Goal: Find specific page/section: Find specific page/section

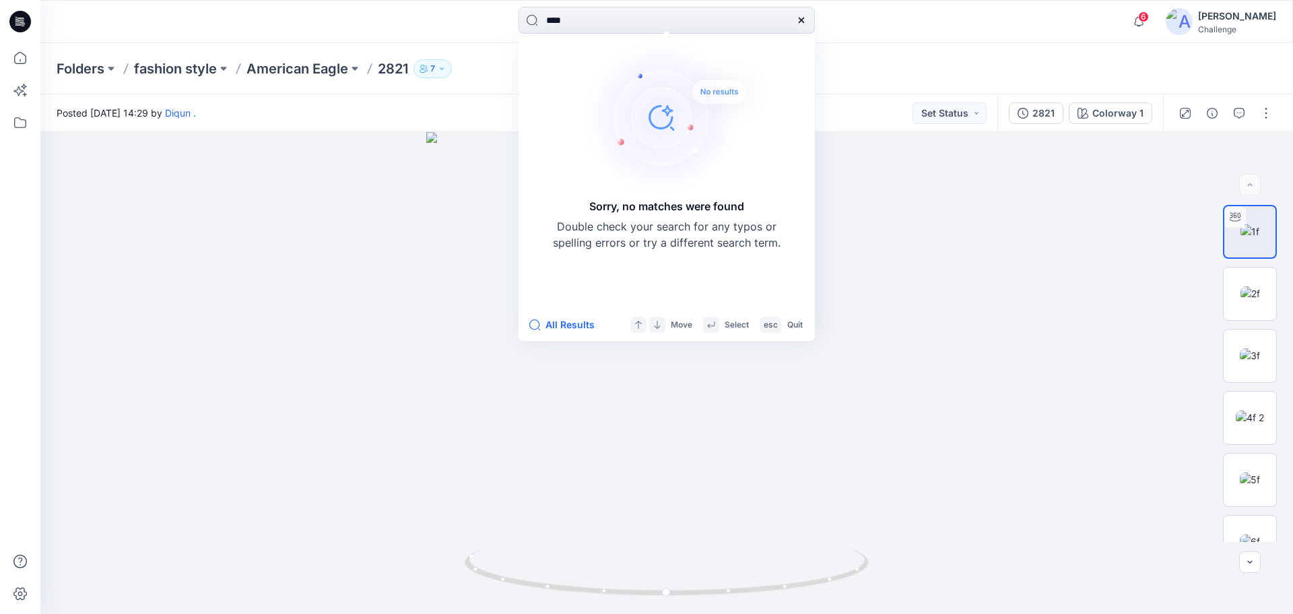
click at [874, 79] on div "Folders fashion style American Eagle 2821 7" at bounding box center [666, 68] width 1253 height 51
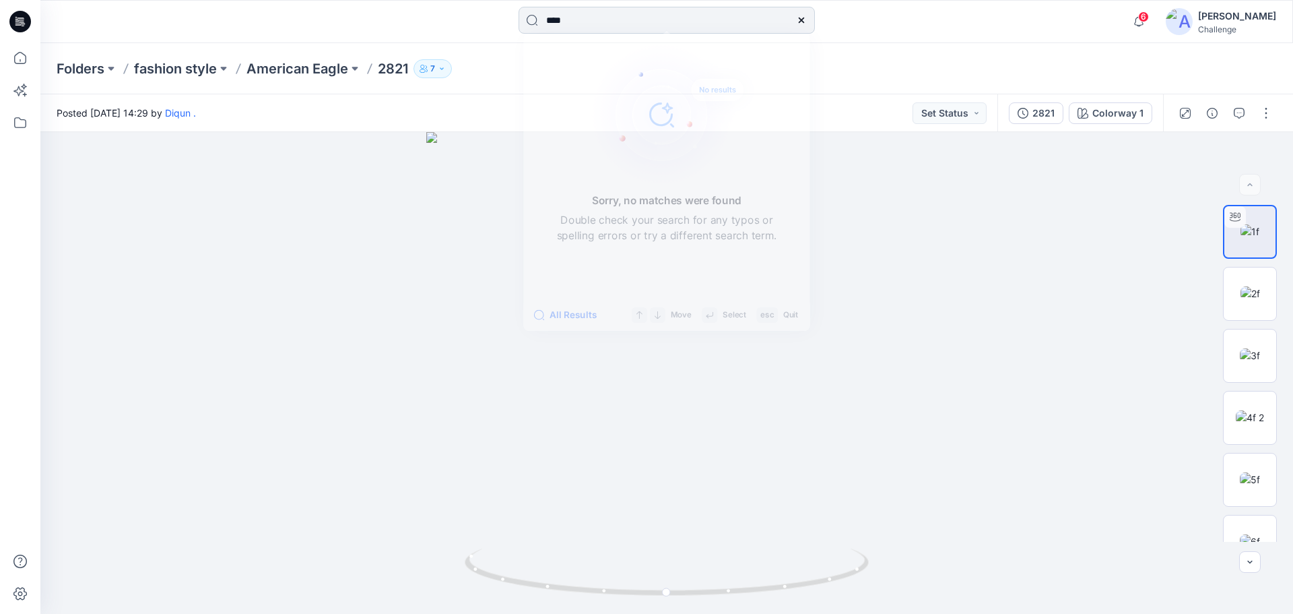
click at [626, 28] on input "****" at bounding box center [667, 20] width 296 height 27
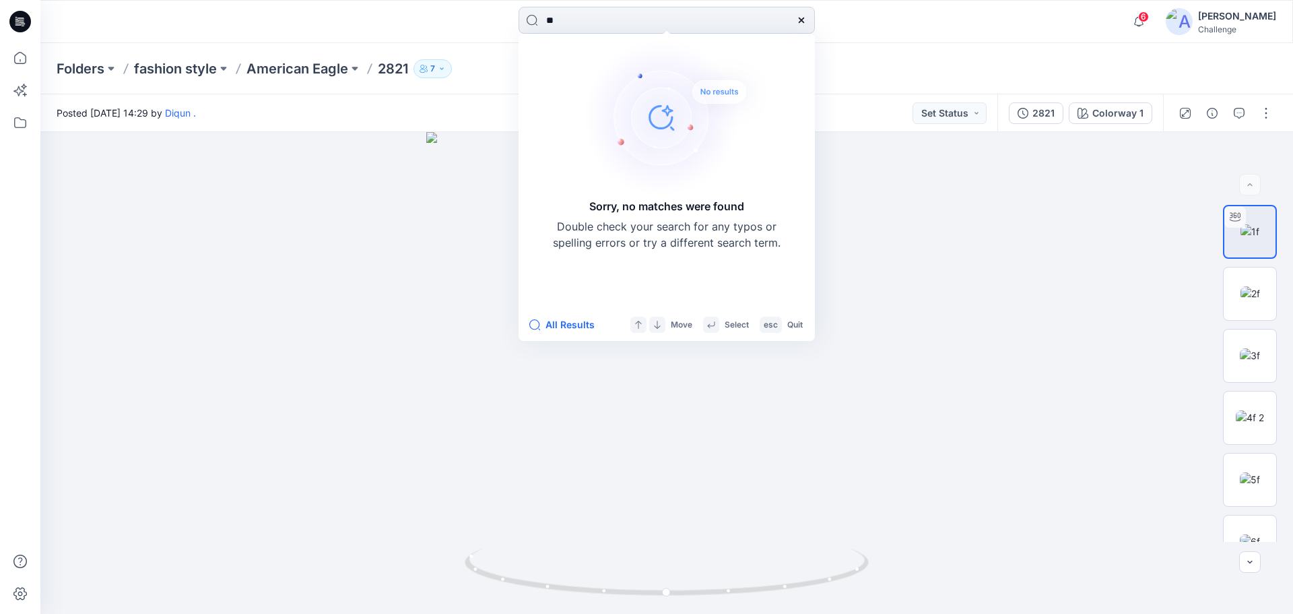
type input "*"
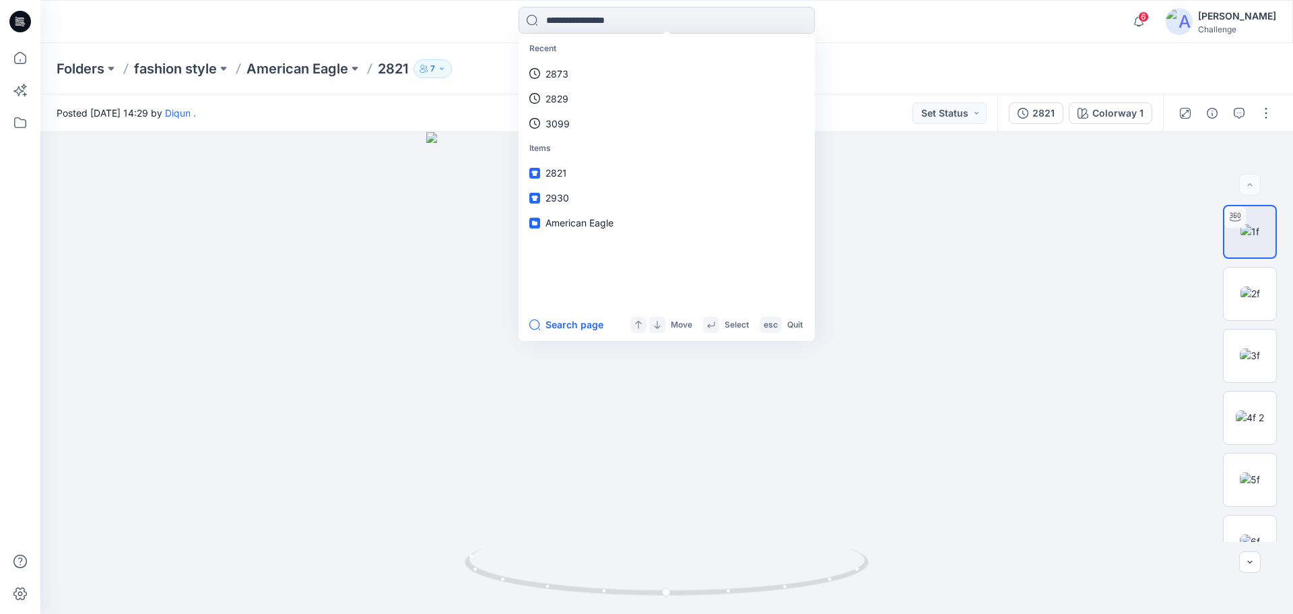
click at [492, 73] on div "Folders fashion style American Eagle 2821 7" at bounding box center [615, 68] width 1116 height 19
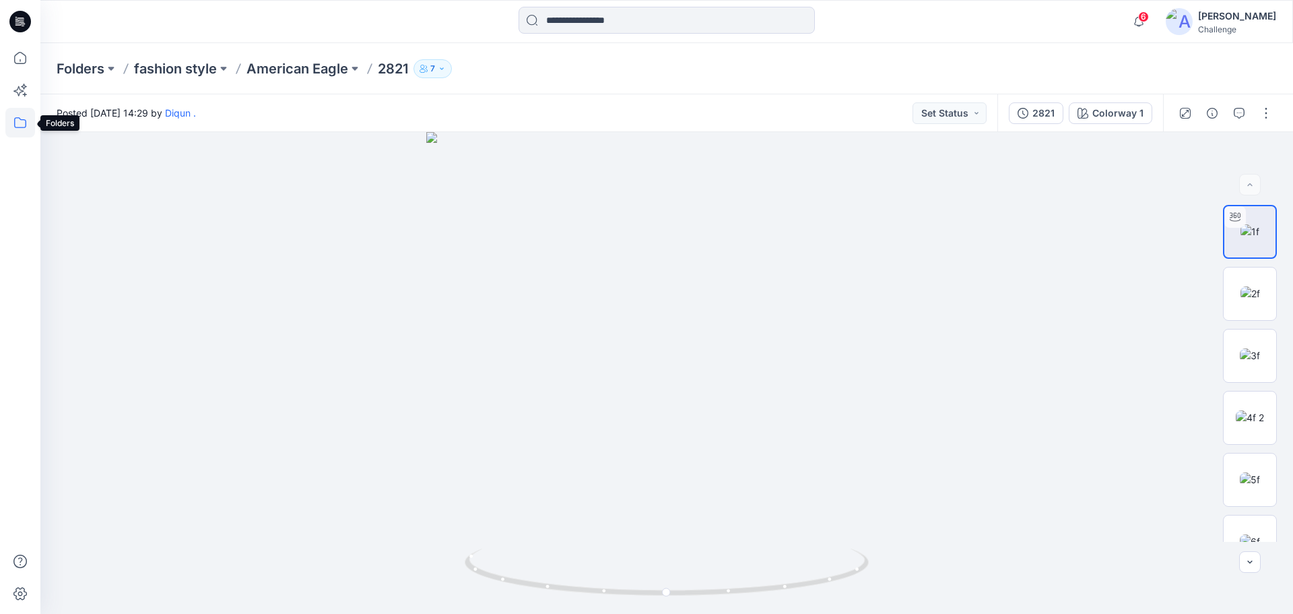
click at [14, 122] on icon at bounding box center [20, 123] width 30 height 30
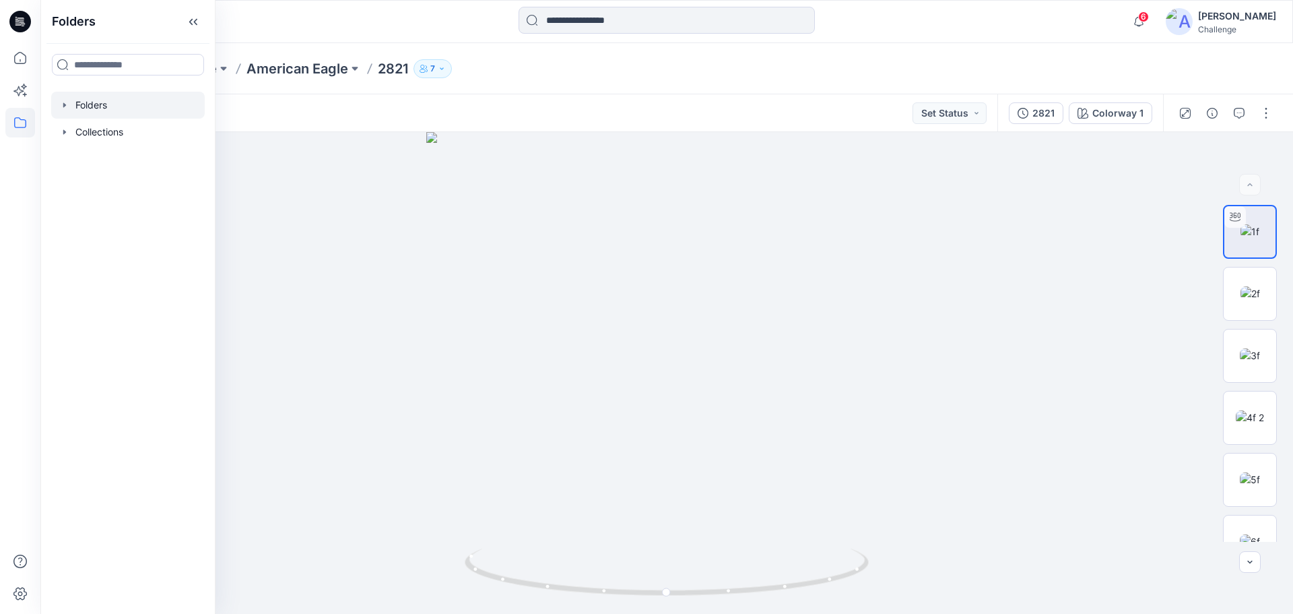
click at [63, 99] on div at bounding box center [128, 105] width 154 height 27
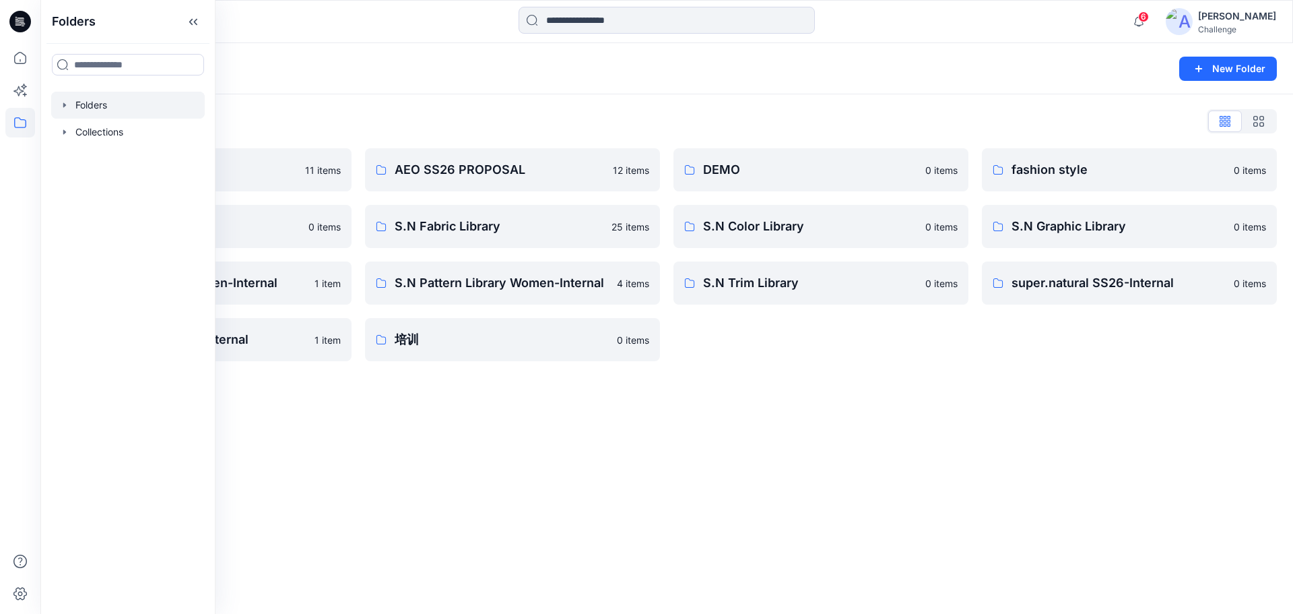
click at [65, 104] on icon "button" at bounding box center [64, 104] width 3 height 5
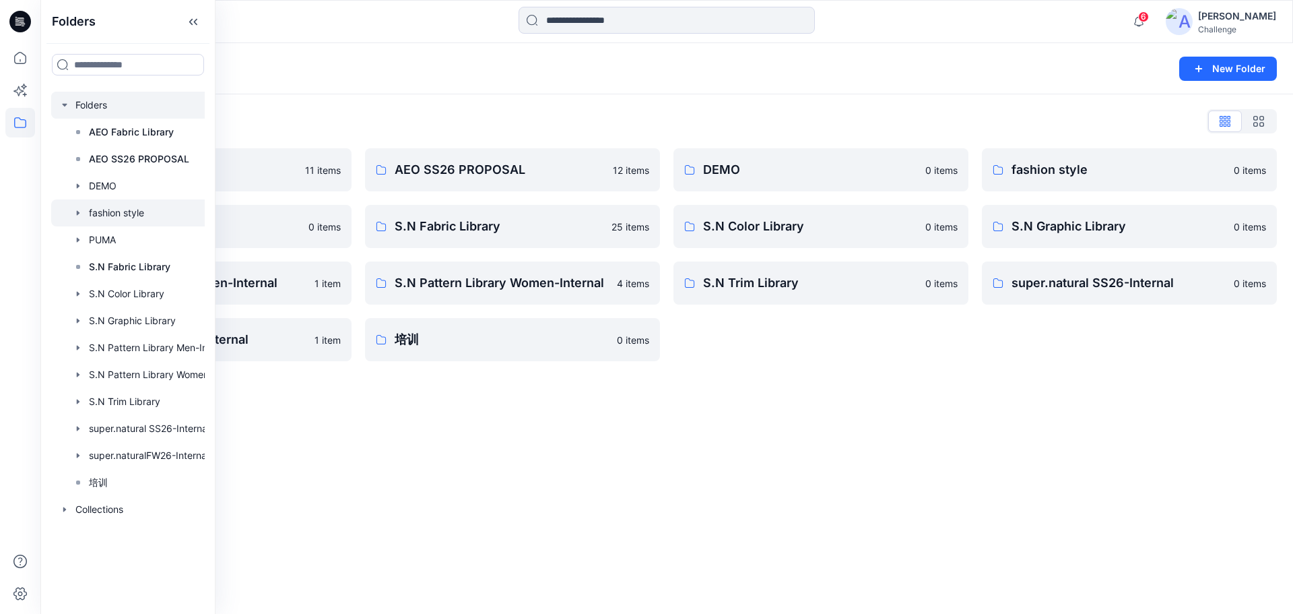
click at [119, 217] on div at bounding box center [145, 212] width 189 height 27
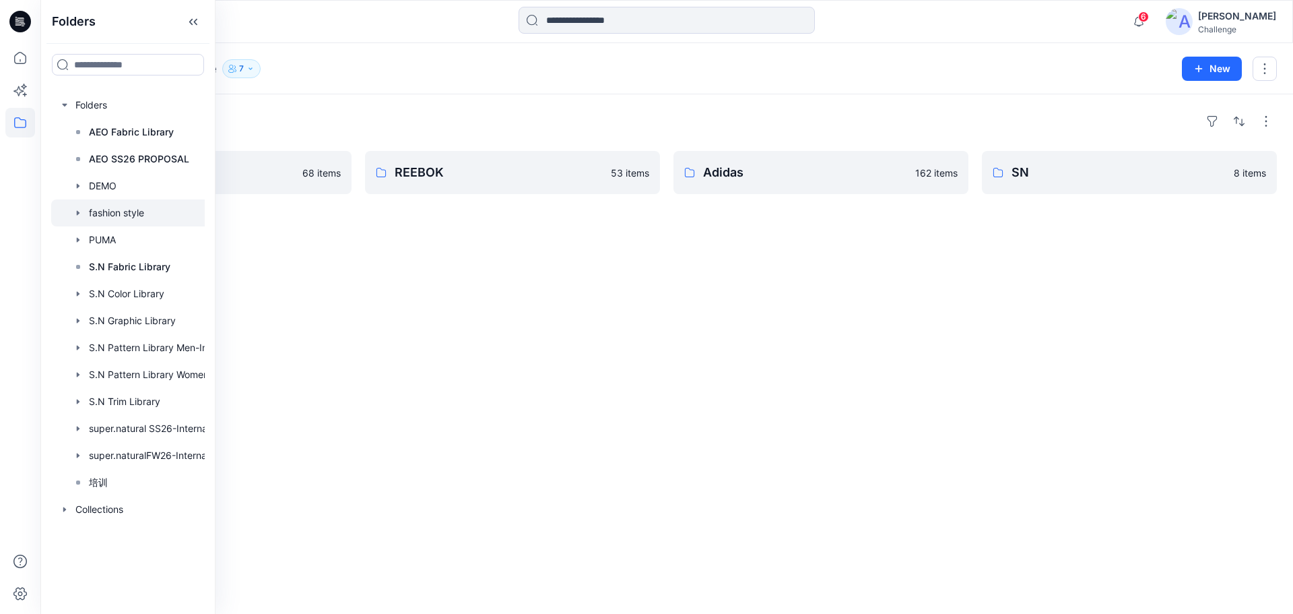
click at [433, 126] on div "Folders" at bounding box center [667, 121] width 1221 height 22
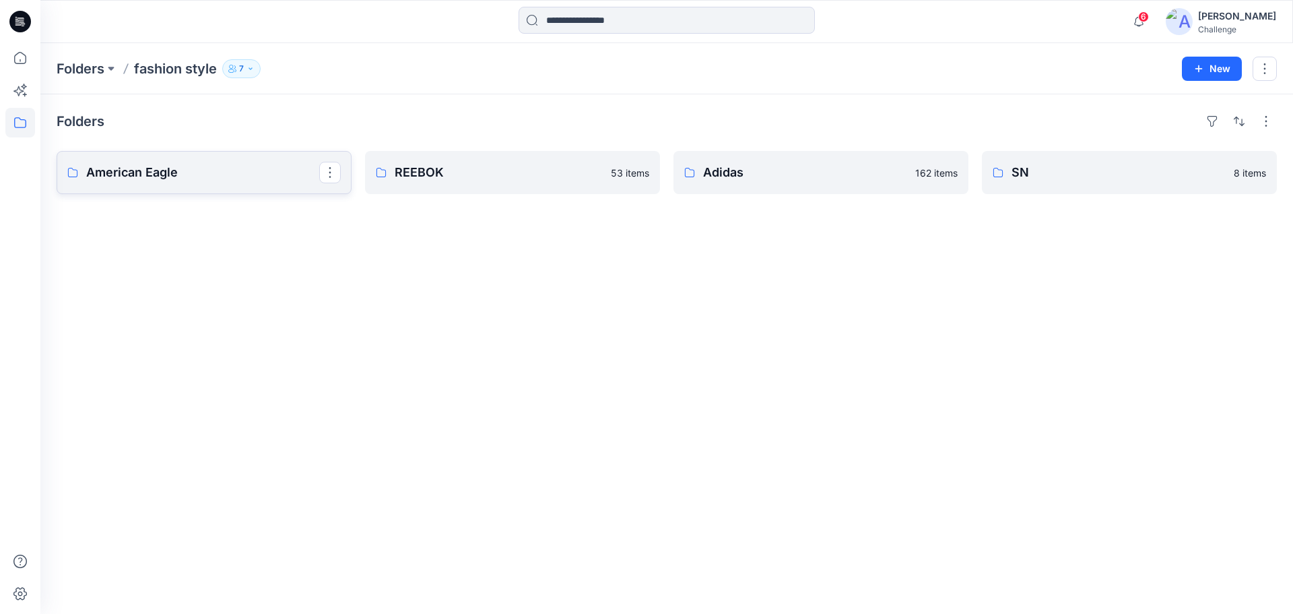
click at [208, 187] on link "American Eagle" at bounding box center [204, 172] width 295 height 43
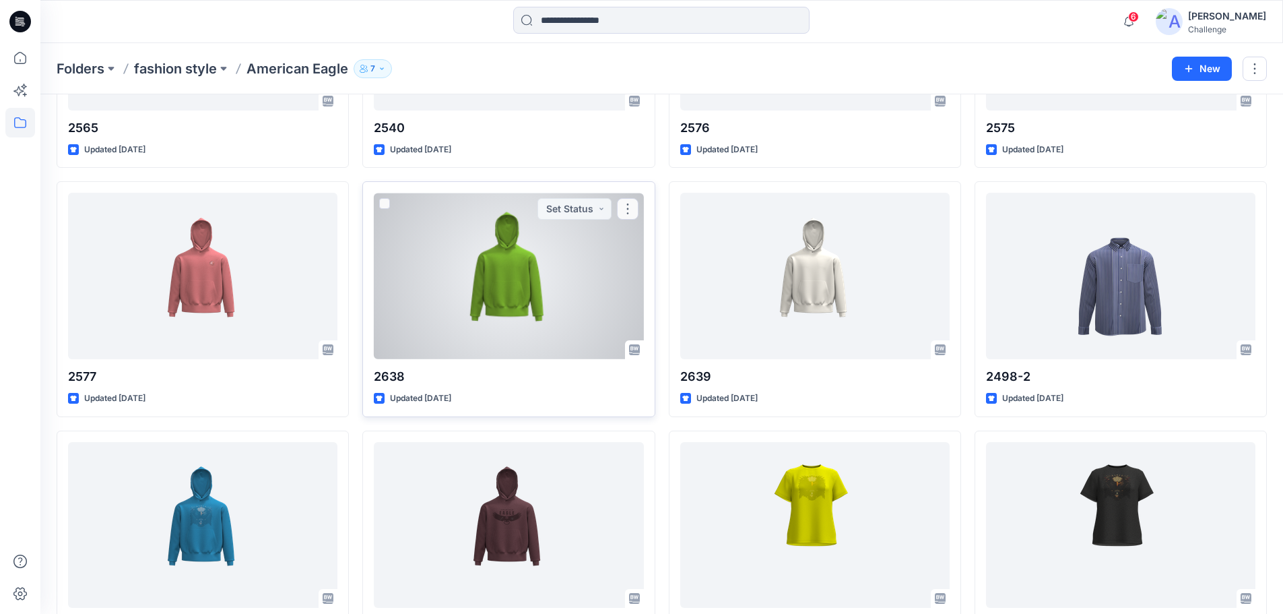
scroll to position [265, 0]
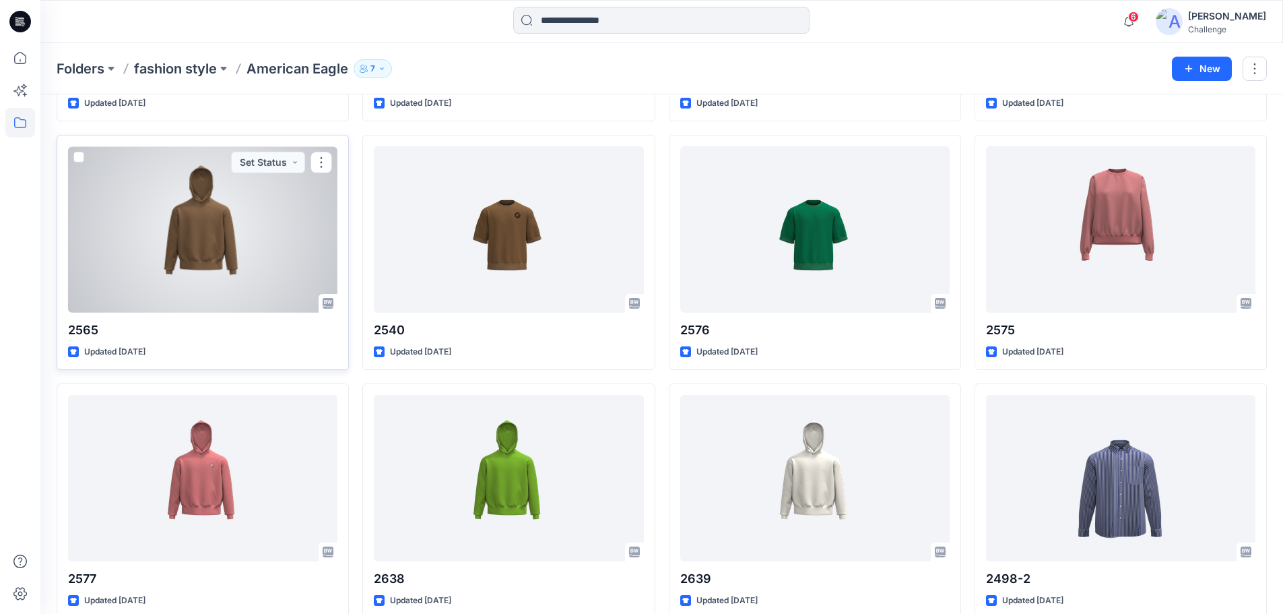
click at [248, 292] on div at bounding box center [202, 229] width 269 height 166
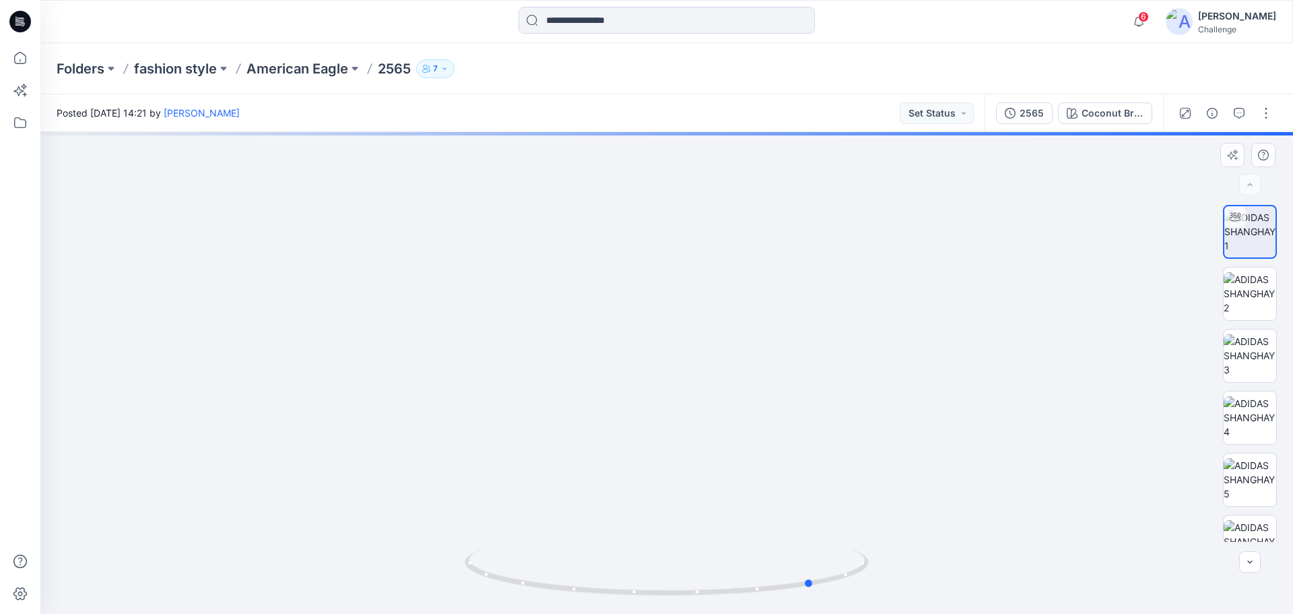
drag, startPoint x: 664, startPoint y: 595, endPoint x: 407, endPoint y: 533, distance: 264.0
click at [407, 533] on div at bounding box center [666, 373] width 1253 height 482
drag, startPoint x: 678, startPoint y: 591, endPoint x: 579, endPoint y: 587, distance: 99.1
click at [579, 587] on icon at bounding box center [669, 573] width 408 height 51
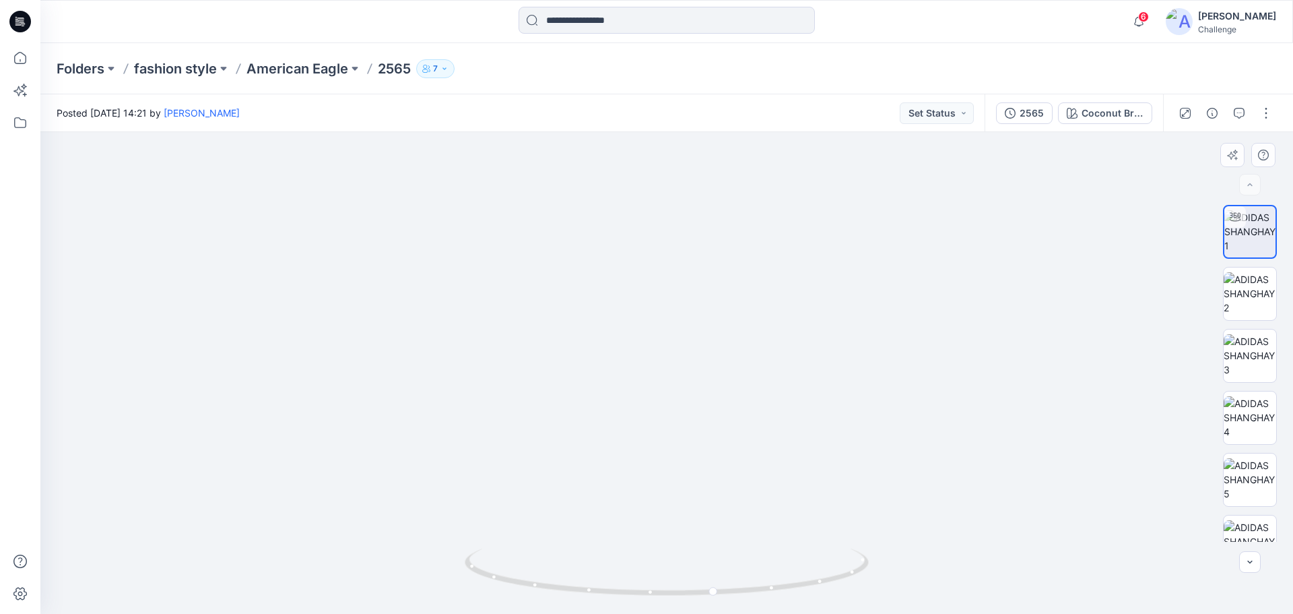
drag, startPoint x: 659, startPoint y: 342, endPoint x: 664, endPoint y: 447, distance: 105.2
click at [664, 447] on img at bounding box center [674, 261] width 1314 height 705
drag, startPoint x: 0, startPoint y: 0, endPoint x: 546, endPoint y: 98, distance: 554.3
click at [546, 98] on div "Posted [DATE] 14:21 by [PERSON_NAME] Status" at bounding box center [512, 112] width 944 height 37
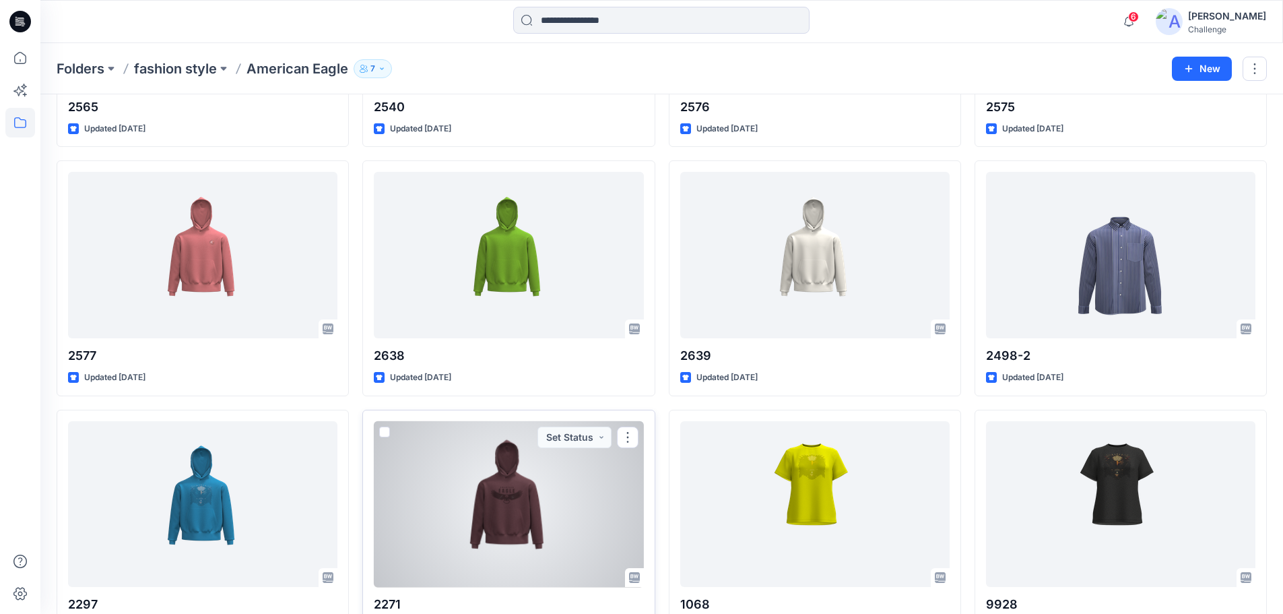
scroll to position [269, 0]
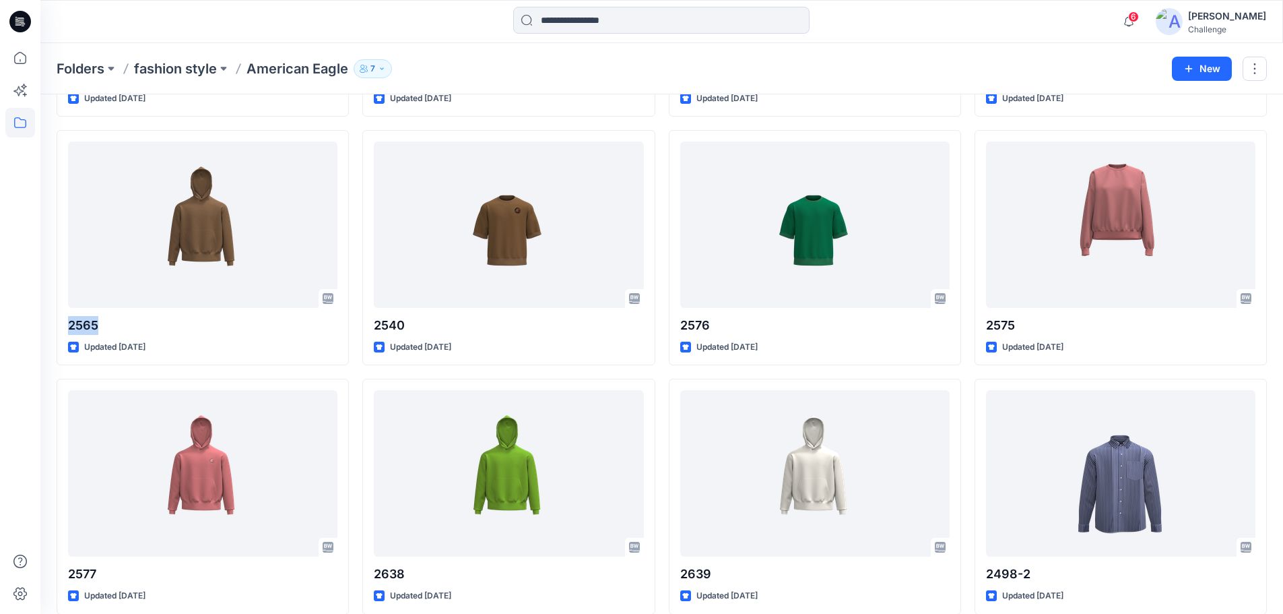
drag, startPoint x: 102, startPoint y: 325, endPoint x: 50, endPoint y: 331, distance: 52.2
copy p "2565"
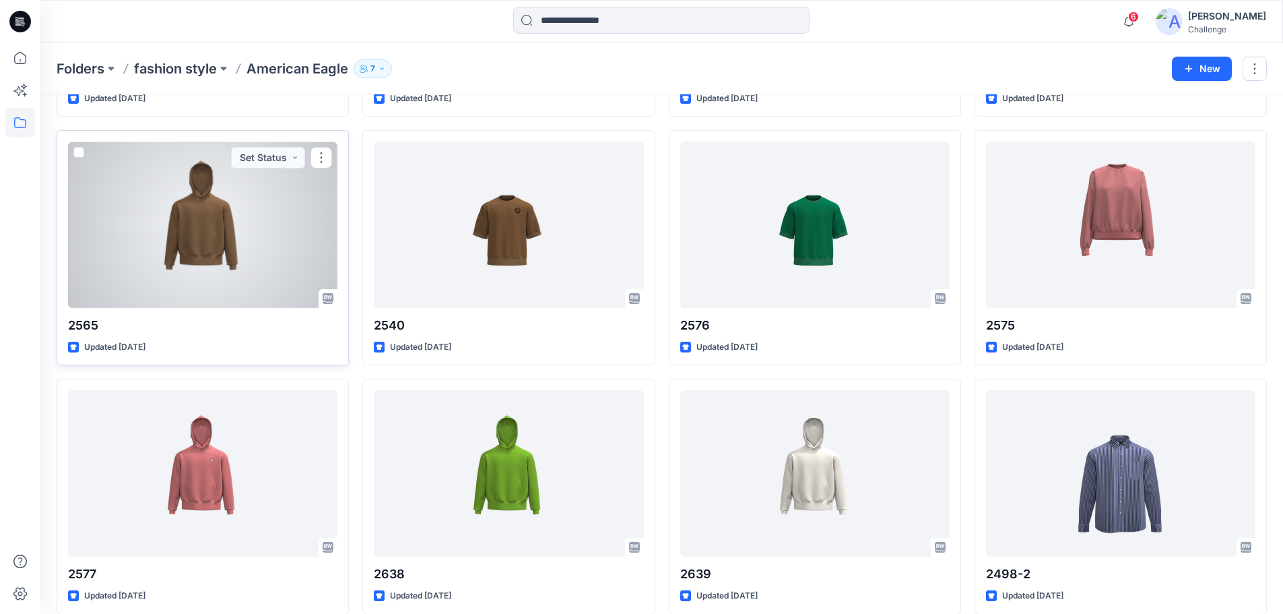
click at [86, 347] on p "Updated [DATE]" at bounding box center [114, 347] width 61 height 14
click at [214, 158] on div at bounding box center [202, 224] width 269 height 166
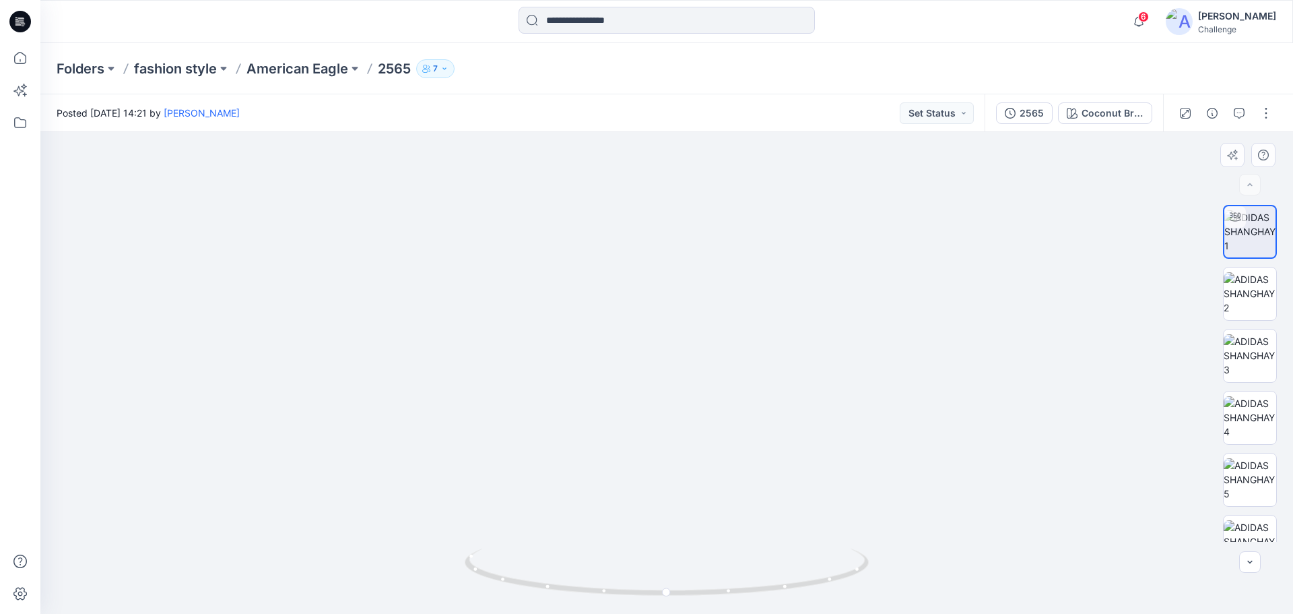
drag, startPoint x: 673, startPoint y: 331, endPoint x: 679, endPoint y: 451, distance: 120.7
click at [679, 451] on img at bounding box center [673, 254] width 1297 height 717
click at [1266, 119] on button "button" at bounding box center [1267, 113] width 22 height 22
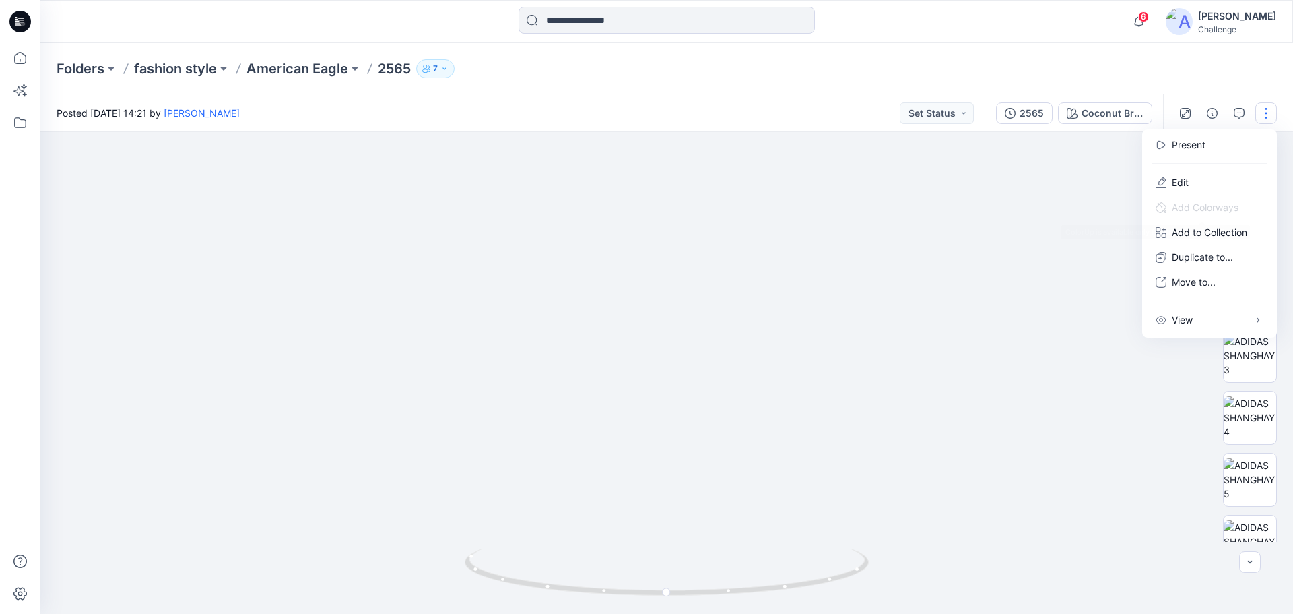
click at [1062, 244] on img at bounding box center [673, 255] width 1297 height 717
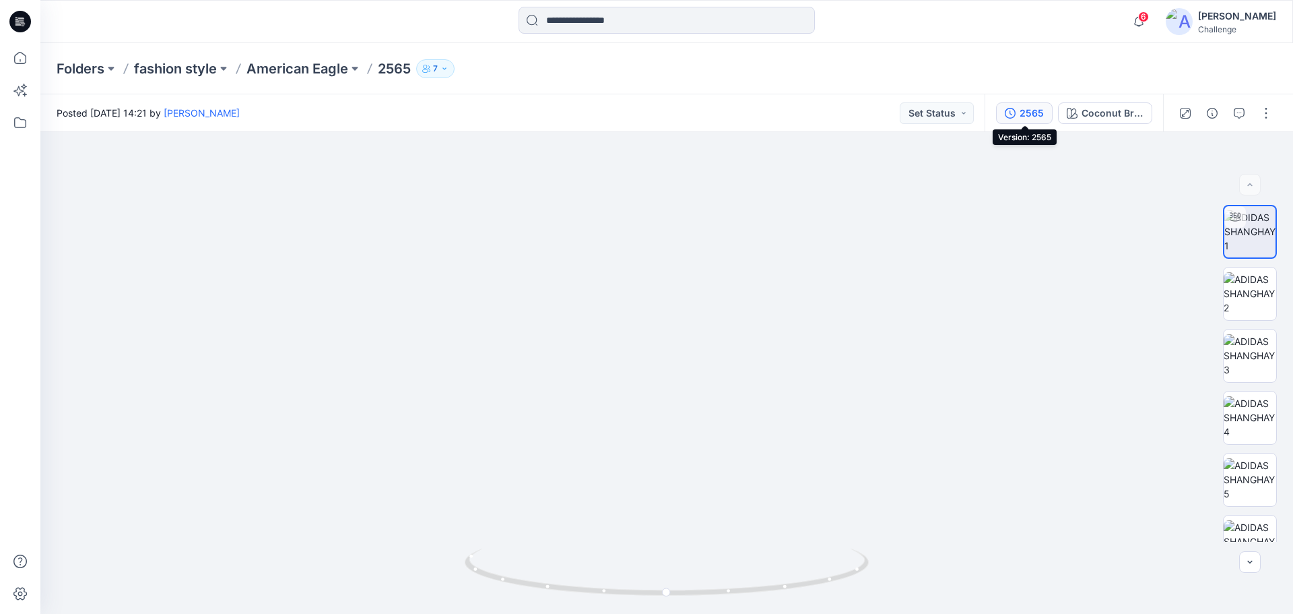
click at [1028, 118] on div "2565" at bounding box center [1032, 113] width 24 height 15
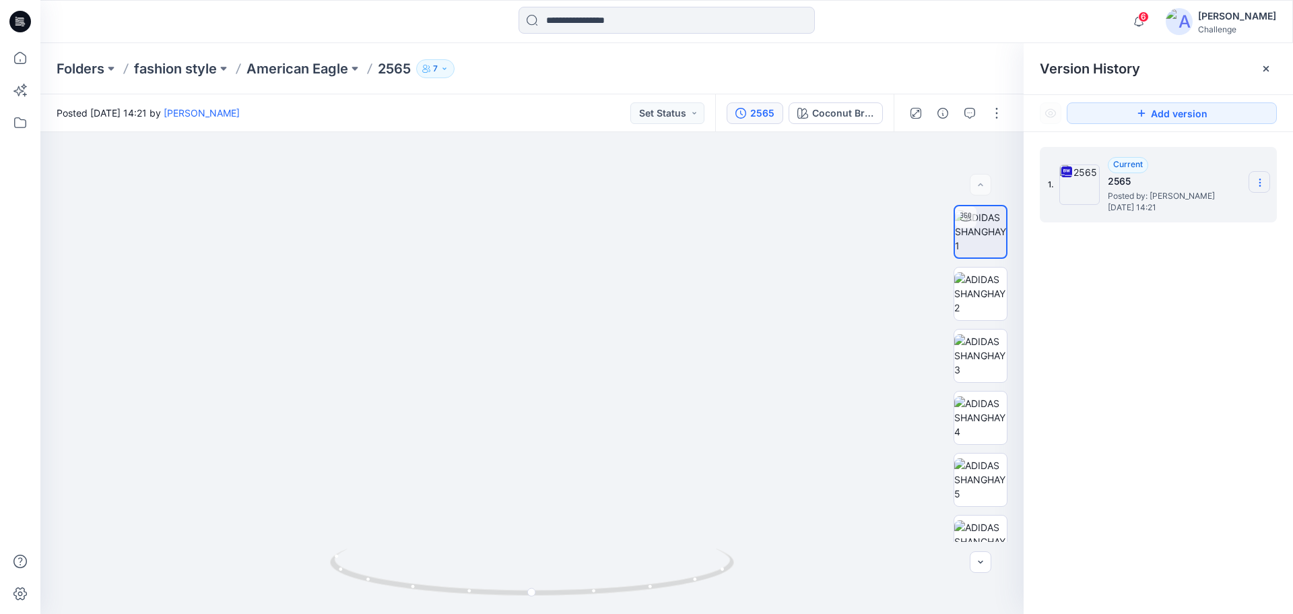
click at [1260, 183] on icon at bounding box center [1260, 183] width 1 height 1
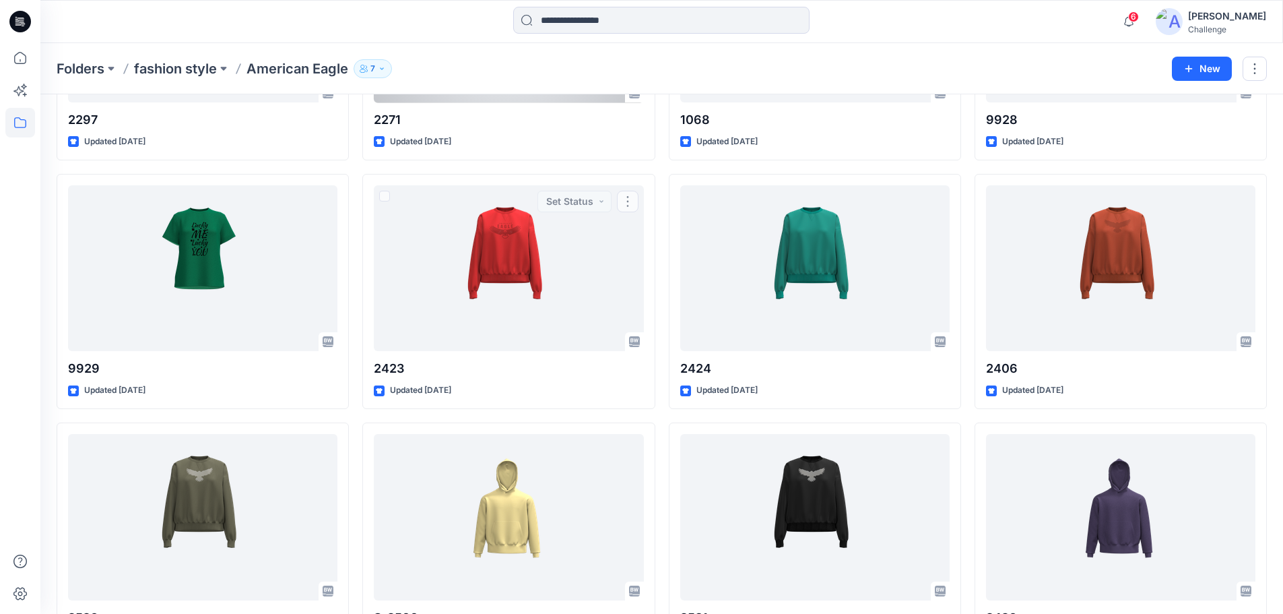
scroll to position [808, 0]
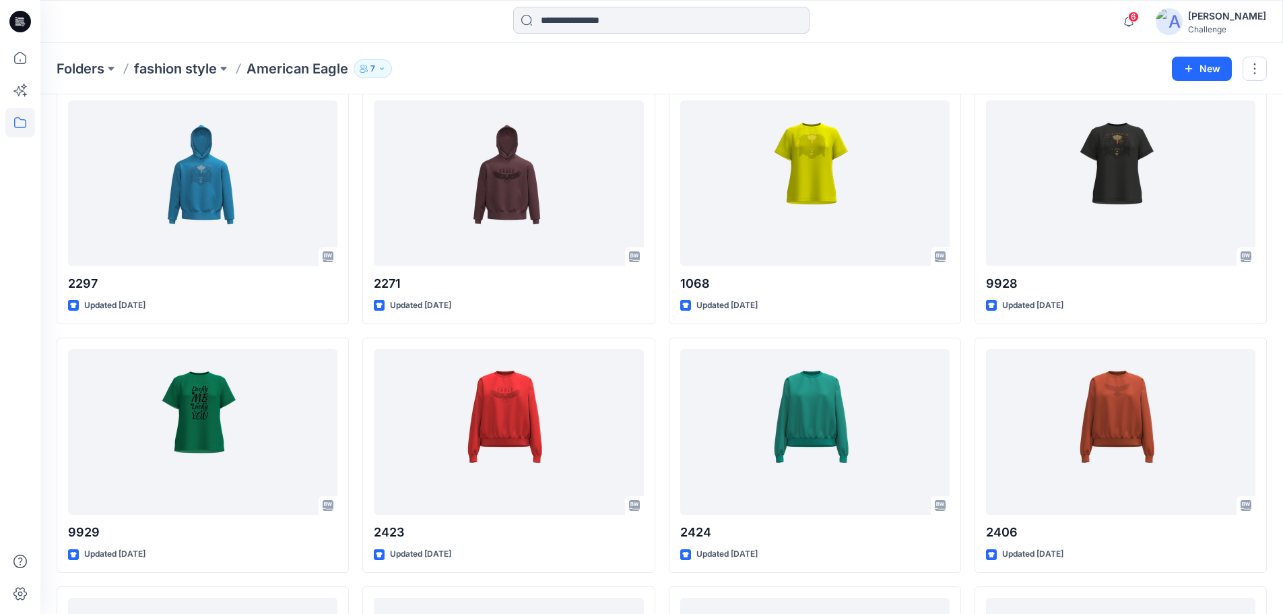
click at [687, 22] on input at bounding box center [661, 20] width 296 height 27
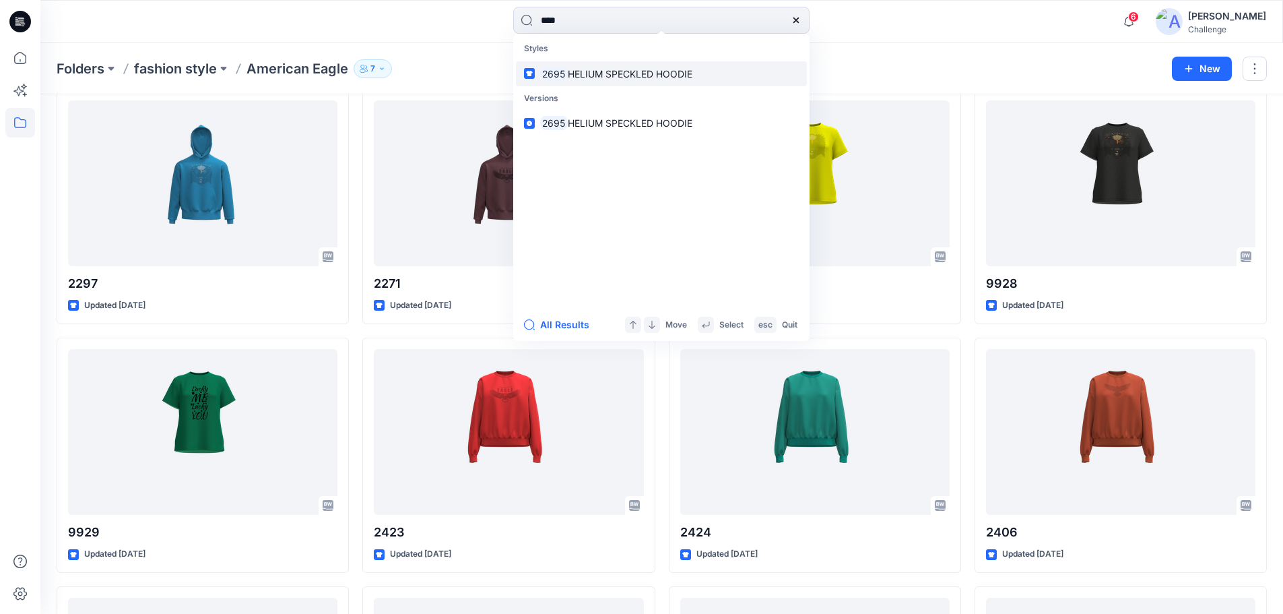
type input "****"
click at [552, 69] on mark "2695" at bounding box center [554, 73] width 28 height 15
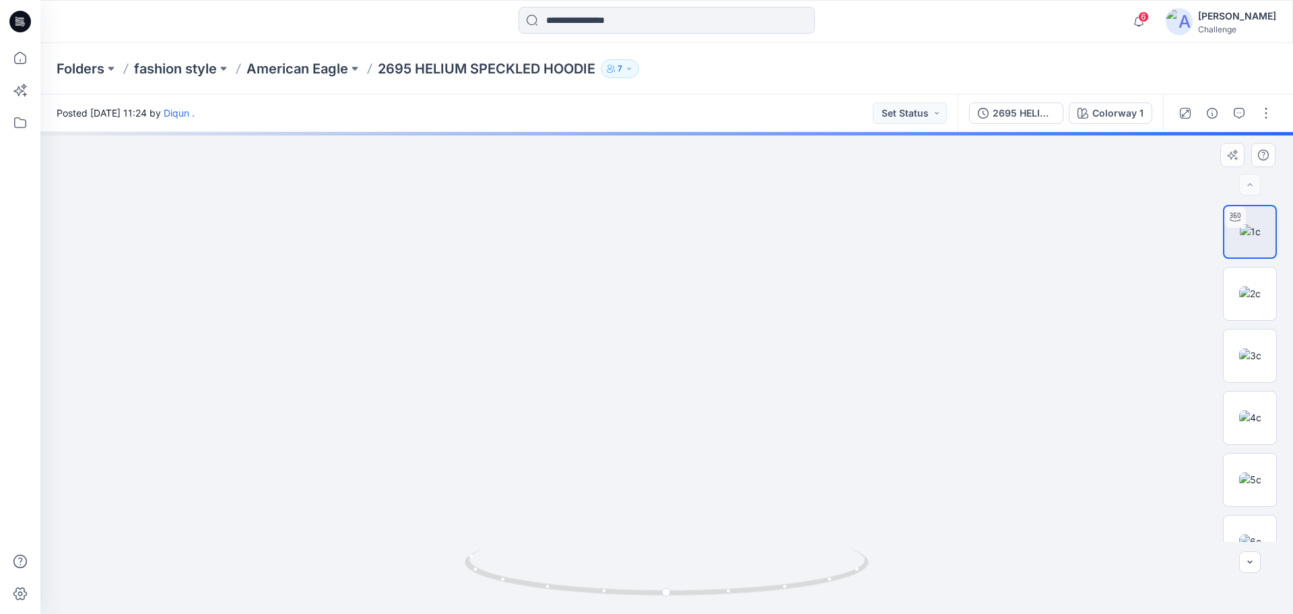
drag, startPoint x: 691, startPoint y: 294, endPoint x: 683, endPoint y: 409, distance: 114.8
click at [683, 409] on img at bounding box center [667, 356] width 780 height 516
